Goal: Task Accomplishment & Management: Complete application form

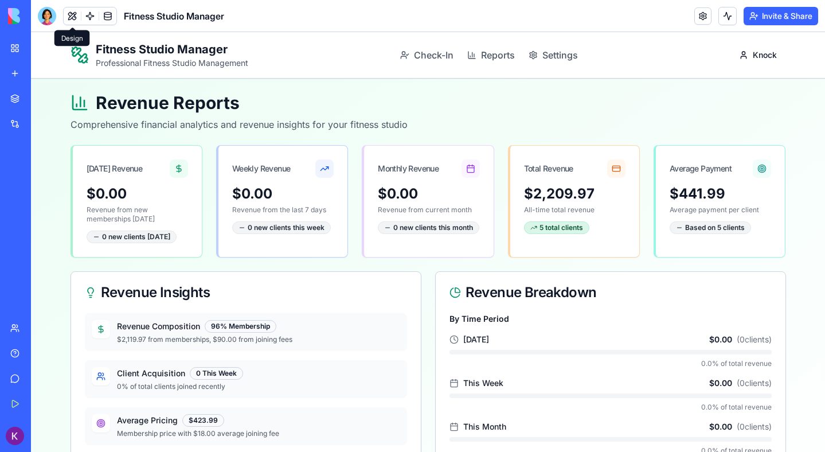
click at [72, 14] on button at bounding box center [72, 15] width 17 height 17
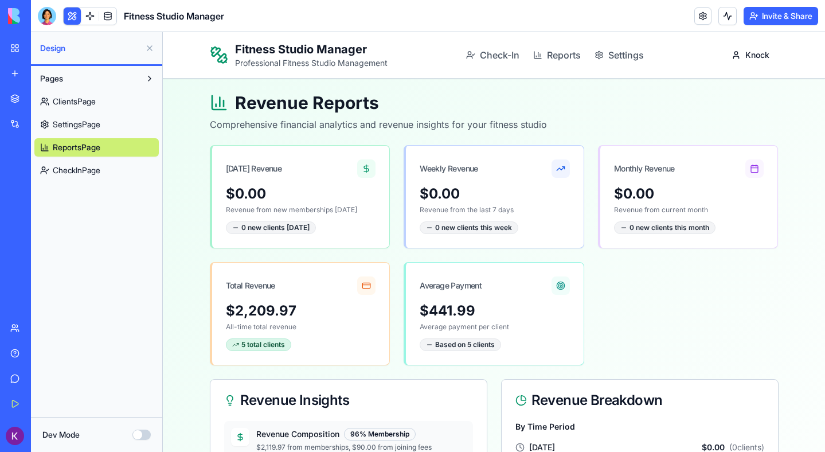
click at [45, 18] on div at bounding box center [47, 16] width 18 height 18
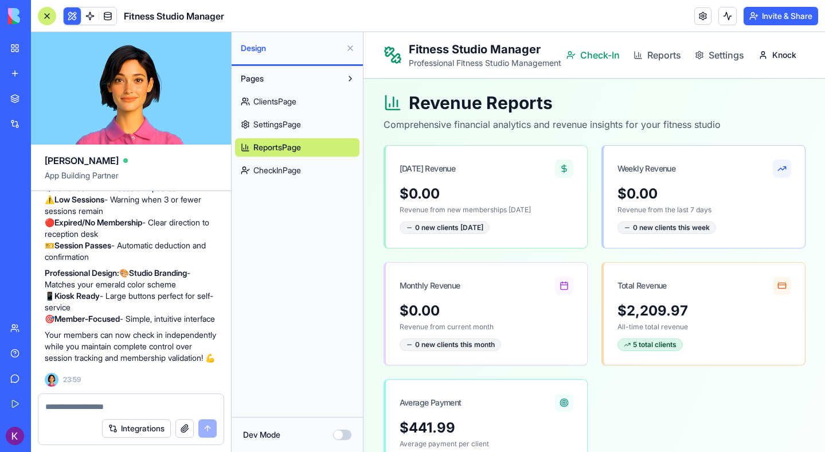
click at [587, 52] on span "Check-In" at bounding box center [600, 55] width 40 height 14
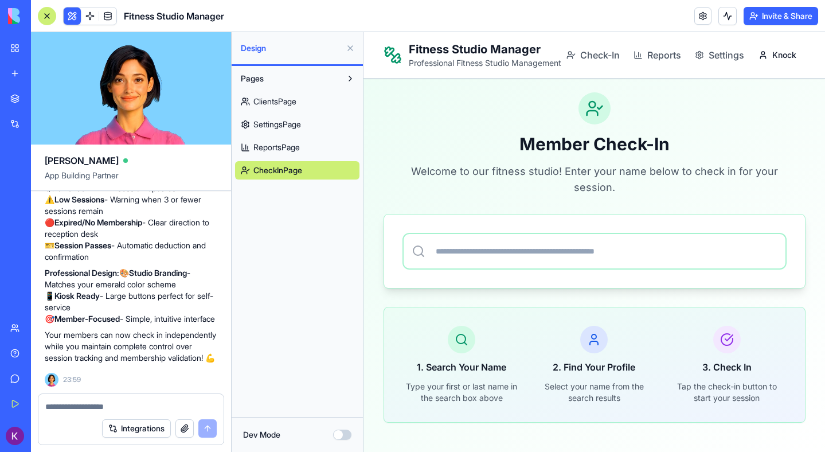
click at [268, 96] on span "ClientsPage" at bounding box center [275, 101] width 43 height 11
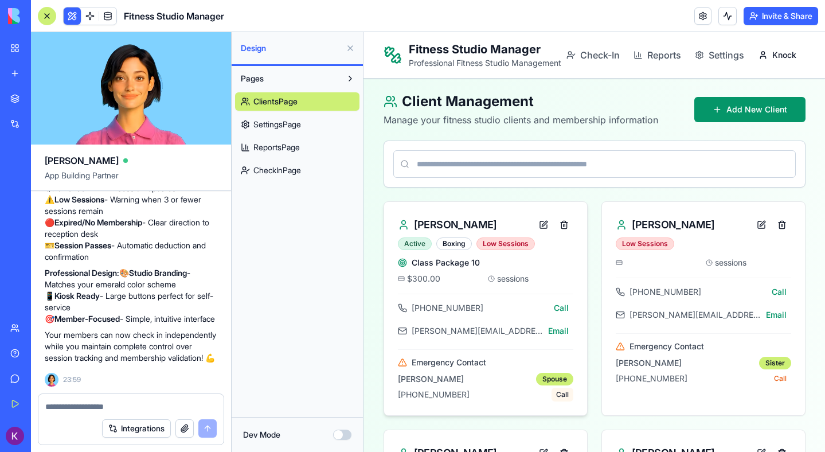
click at [560, 394] on button "Call" at bounding box center [563, 395] width 22 height 14
click at [548, 375] on div "Spouse" at bounding box center [554, 379] width 37 height 13
click at [545, 382] on div "Spouse" at bounding box center [554, 379] width 37 height 13
click at [568, 388] on button "Call" at bounding box center [563, 395] width 22 height 14
click at [541, 221] on button at bounding box center [544, 225] width 18 height 18
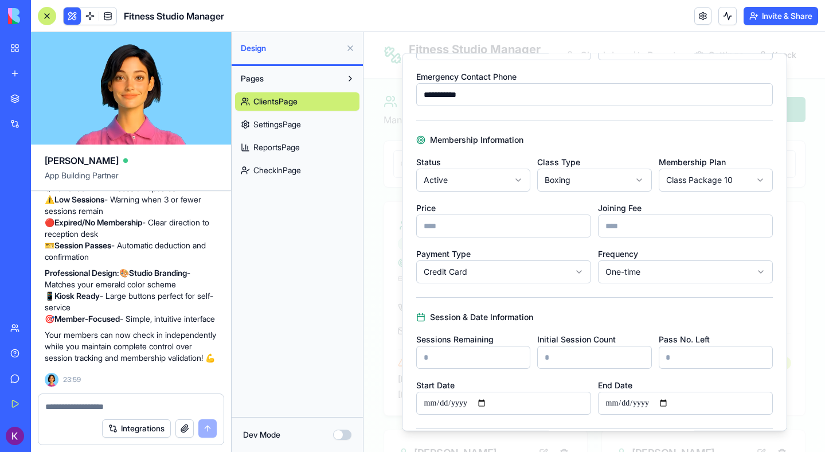
scroll to position [251, 0]
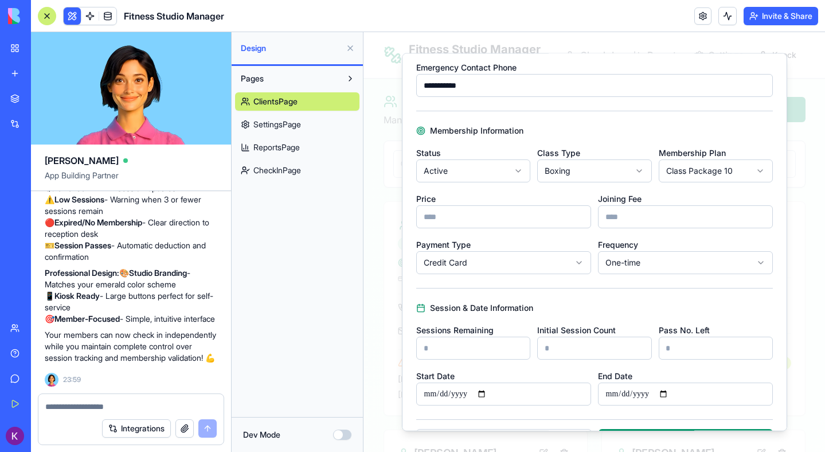
click at [685, 192] on div "Joining Fee" at bounding box center [685, 210] width 175 height 37
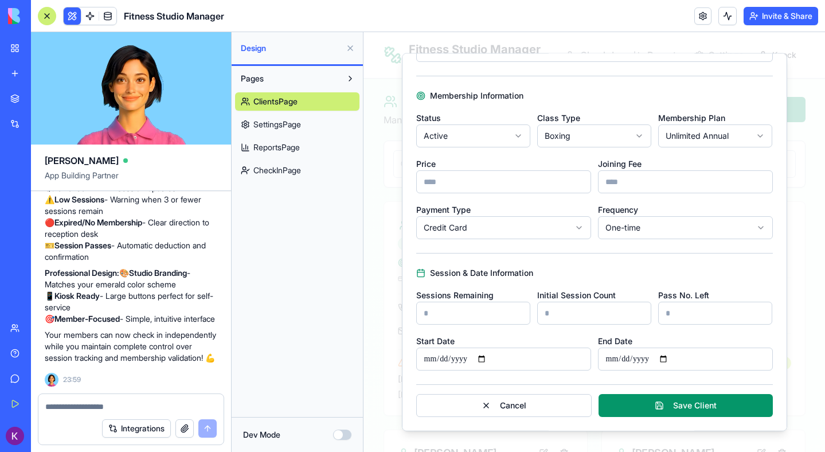
click at [568, 282] on div "Session & Date Information Sessions Remaining Initial Session Count ** Pass No.…" at bounding box center [594, 318] width 357 height 103
drag, startPoint x: 559, startPoint y: 314, endPoint x: 533, endPoint y: 314, distance: 25.8
click at [533, 314] on div "Sessions Remaining Initial Session Count ** Pass No. Left" at bounding box center [594, 306] width 357 height 37
click at [625, 406] on button "Save Client" at bounding box center [686, 405] width 174 height 23
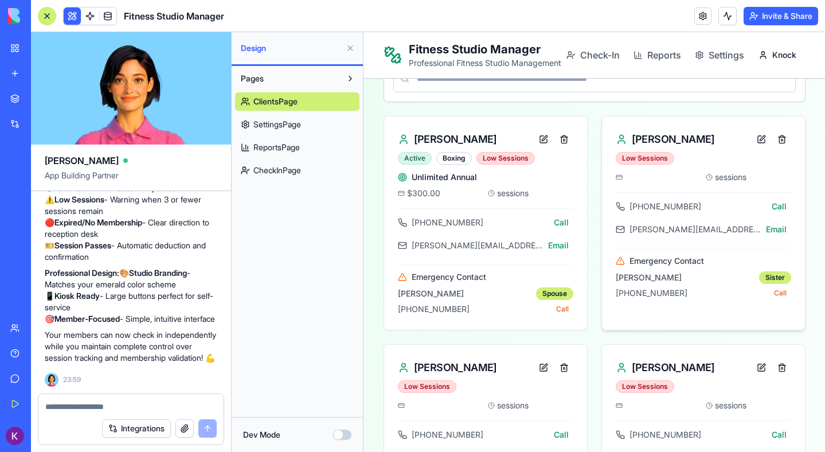
scroll to position [0, 0]
